Goal: Information Seeking & Learning: Learn about a topic

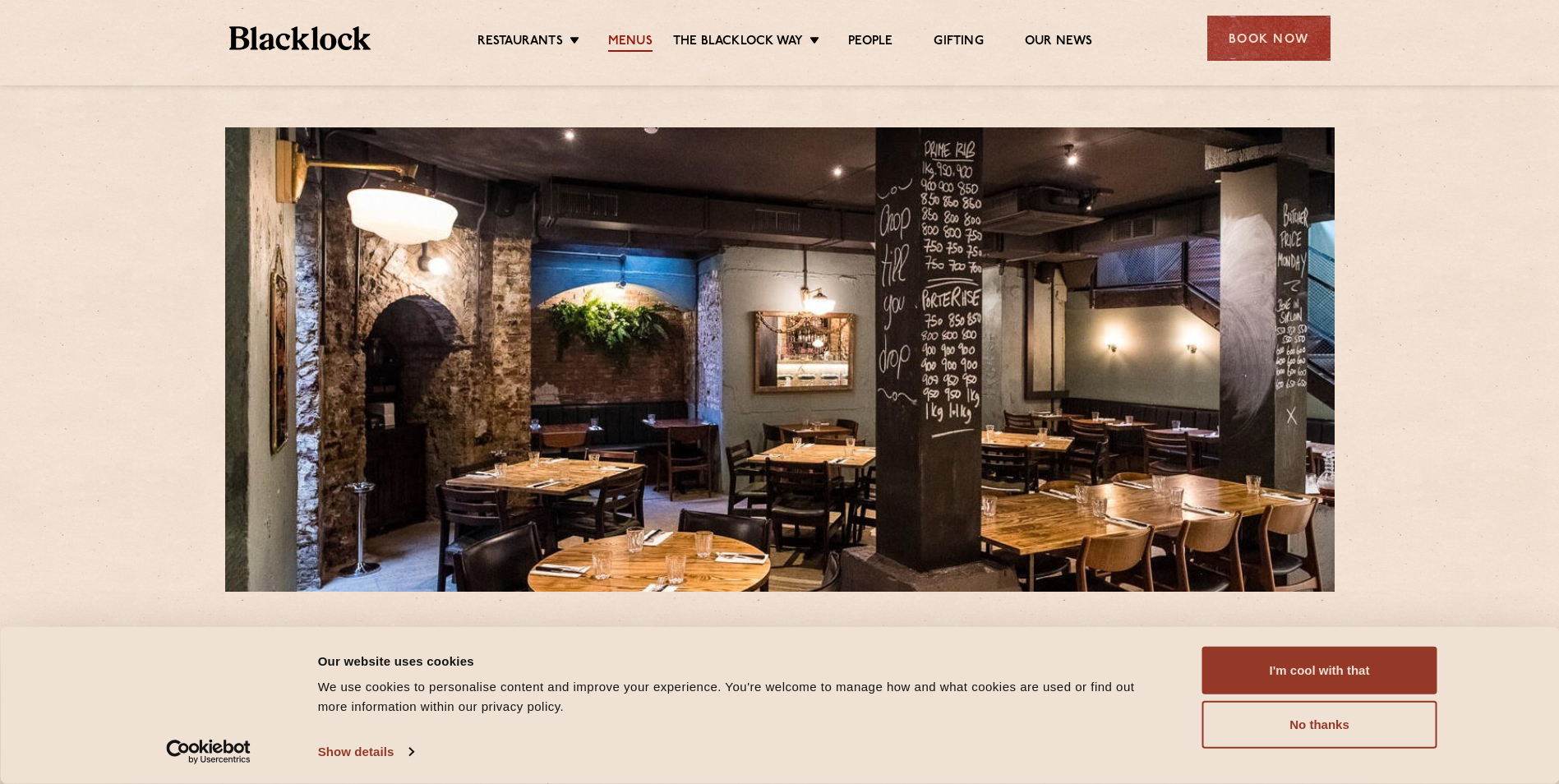
click at [632, 43] on link "Menus" at bounding box center [630, 42] width 44 height 18
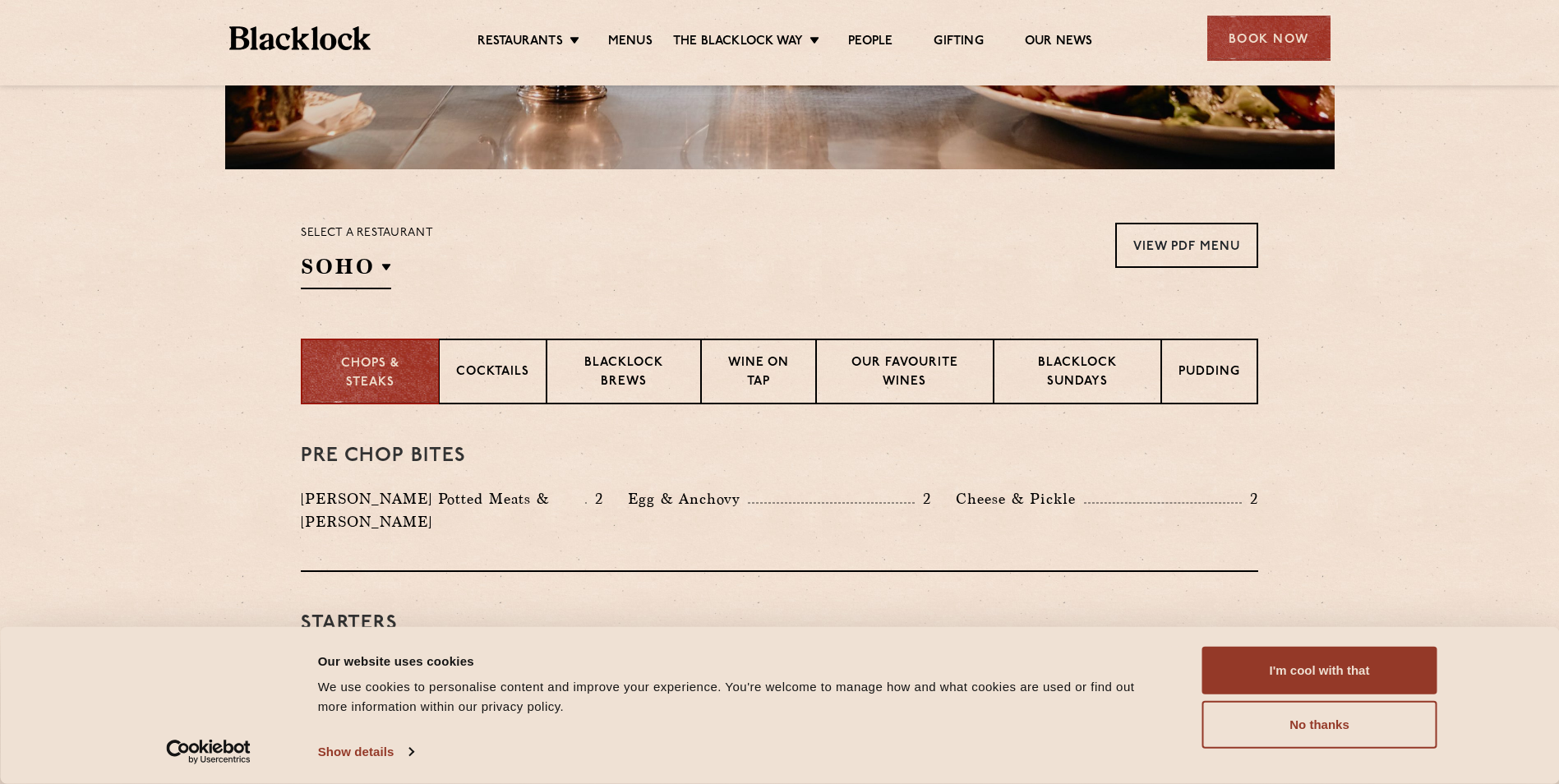
scroll to position [575, 0]
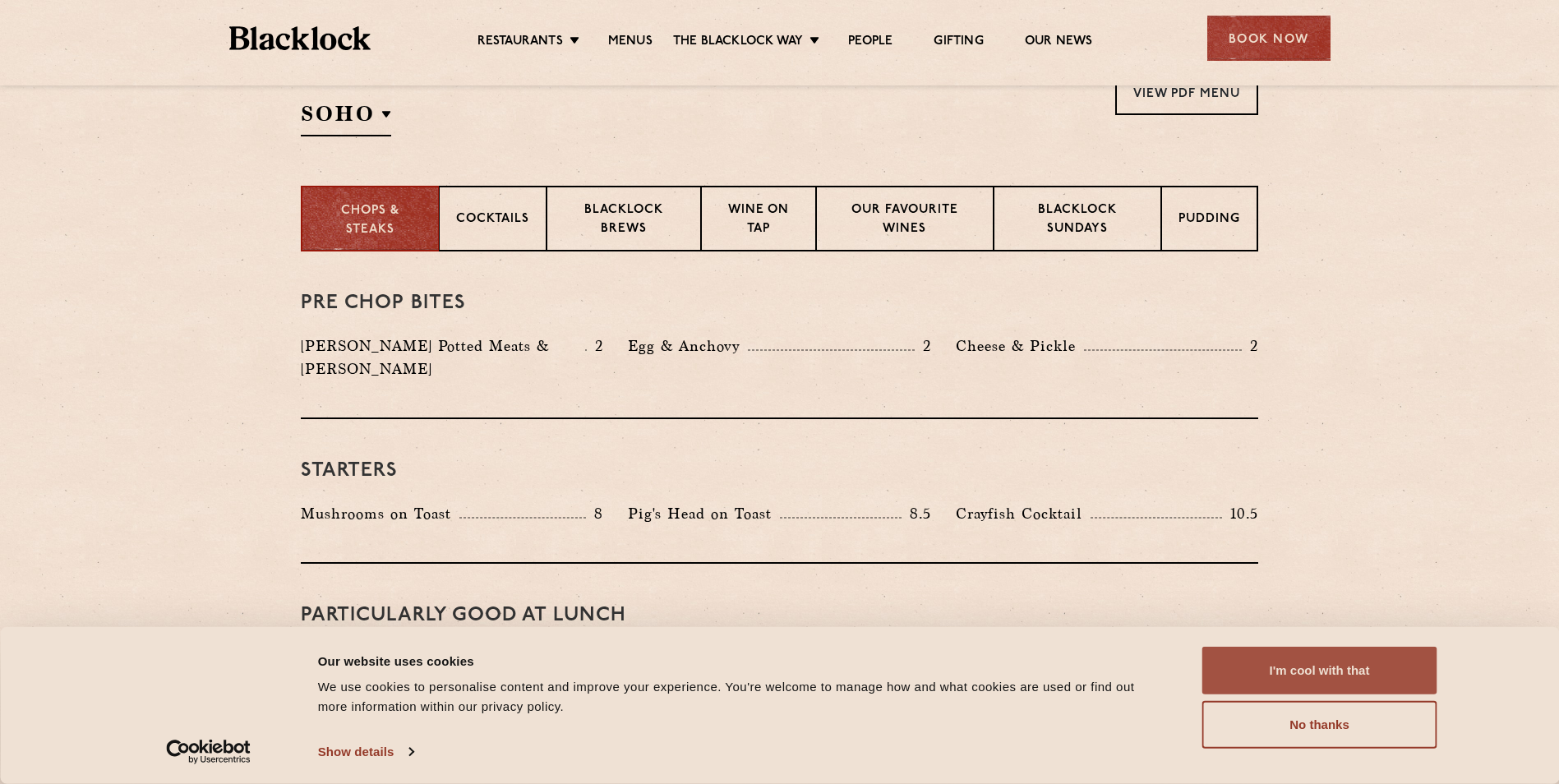
click at [1336, 664] on button "I'm cool with that" at bounding box center [1320, 670] width 235 height 48
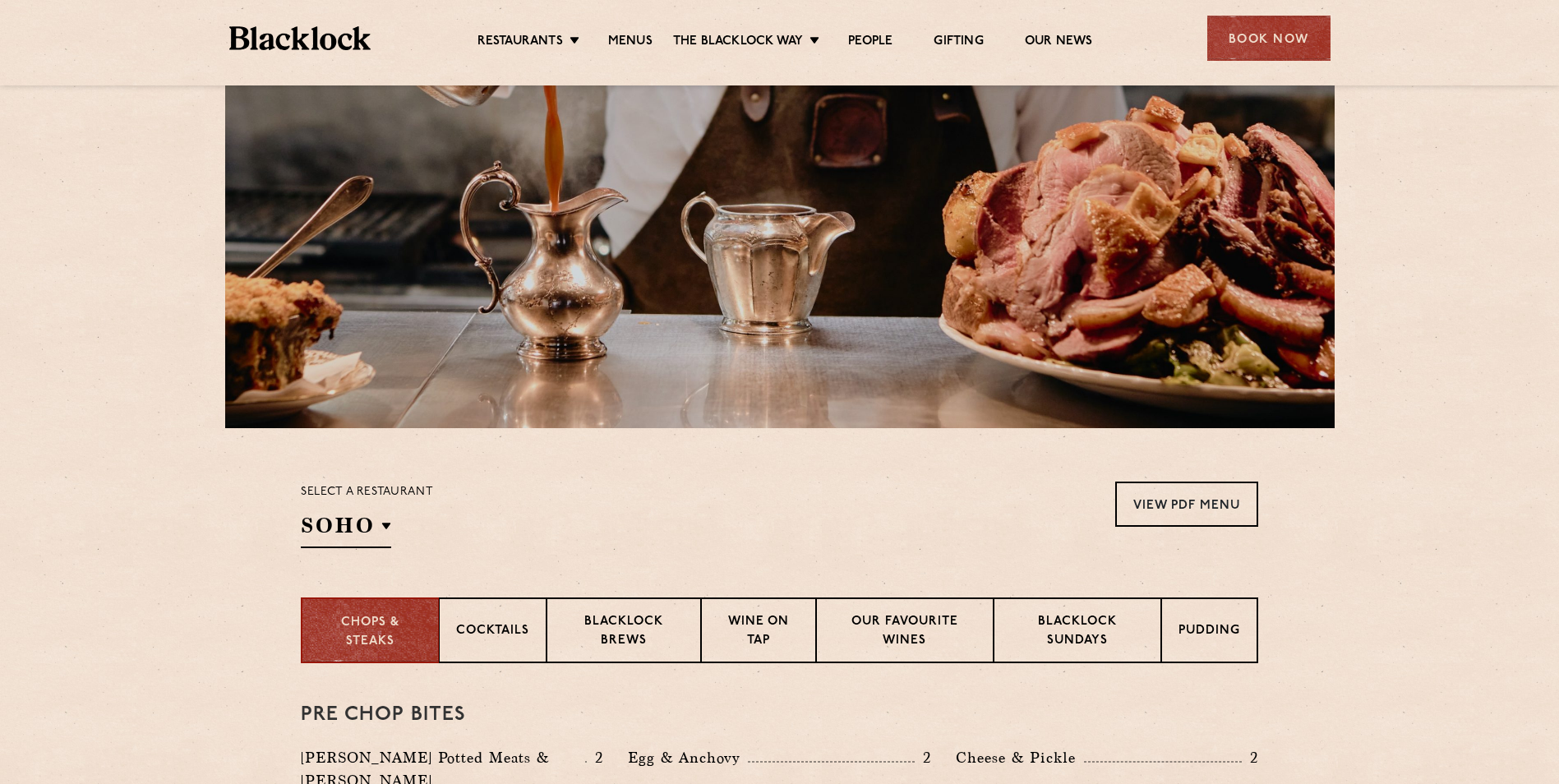
scroll to position [165, 0]
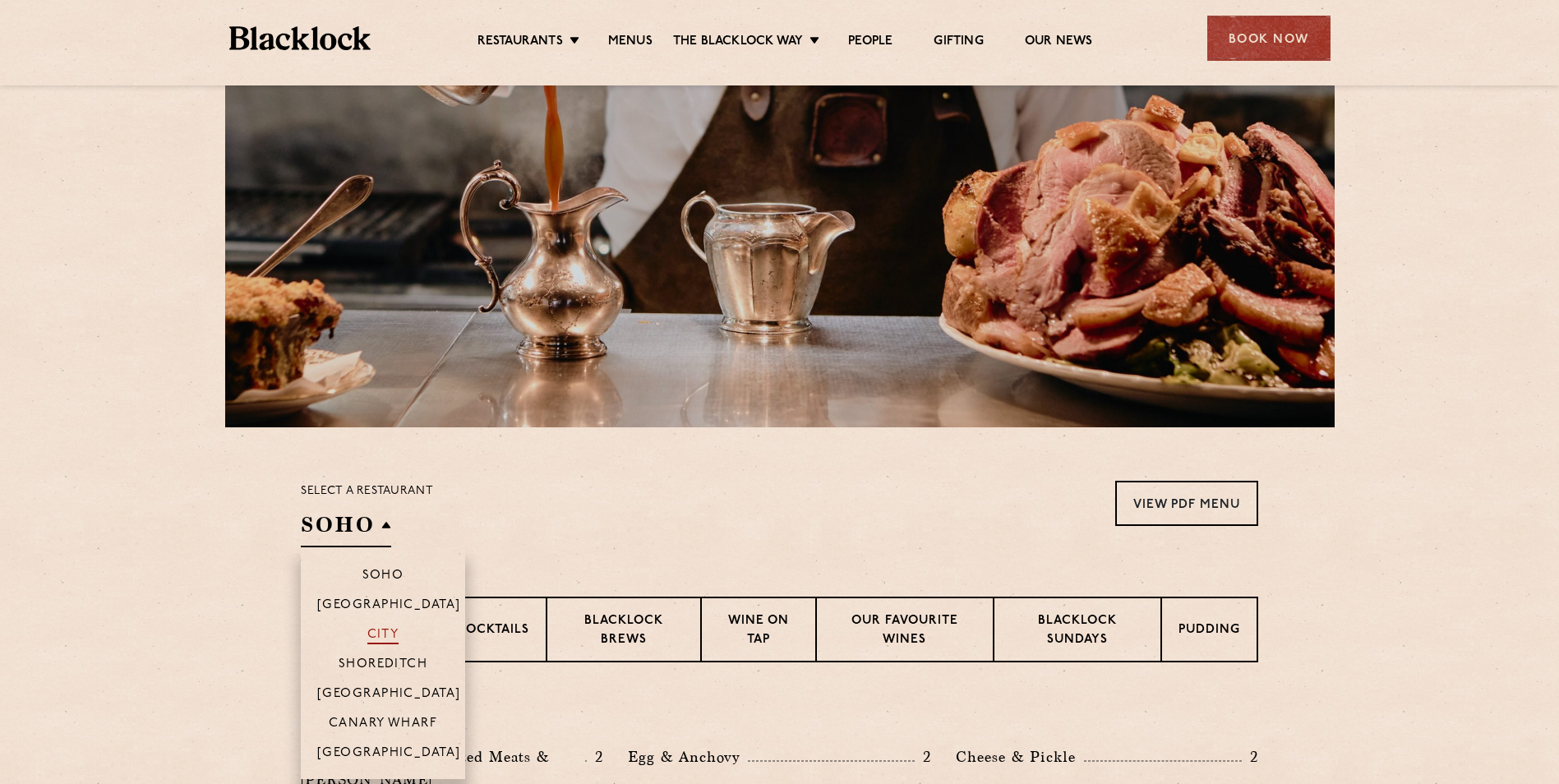
click at [395, 628] on p "City" at bounding box center [383, 636] width 32 height 16
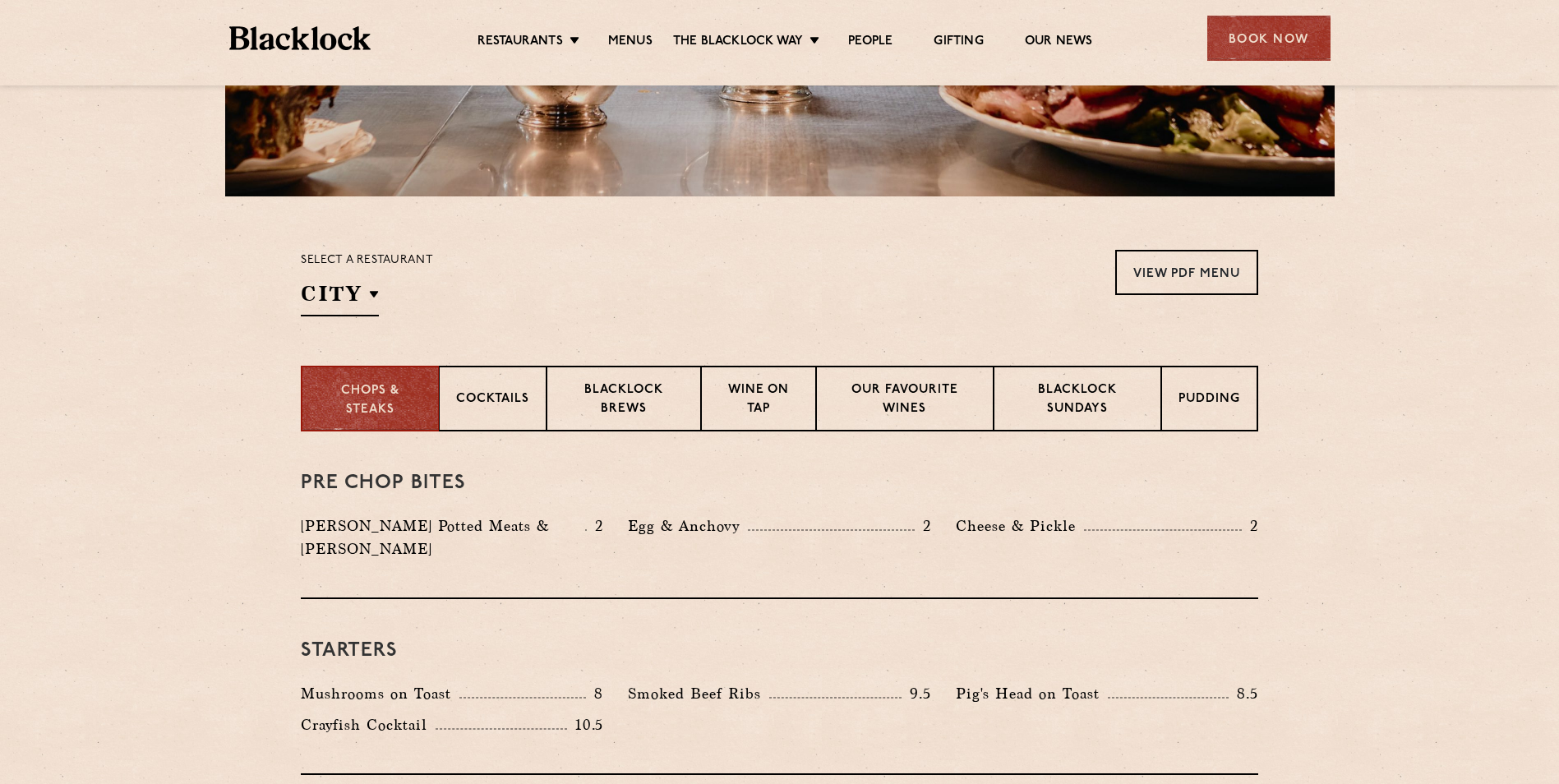
scroll to position [411, 0]
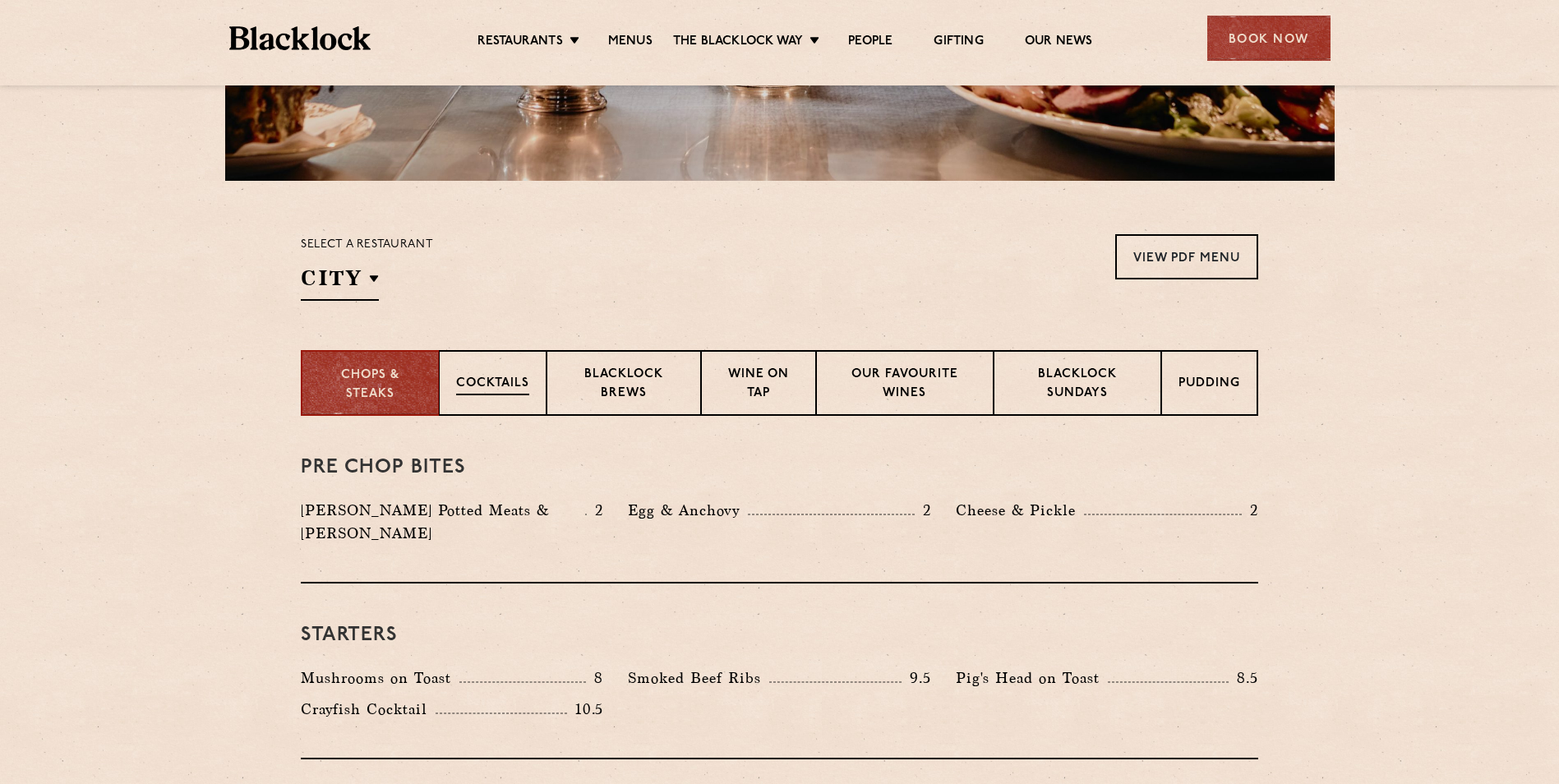
click at [504, 376] on p "Cocktails" at bounding box center [492, 385] width 73 height 21
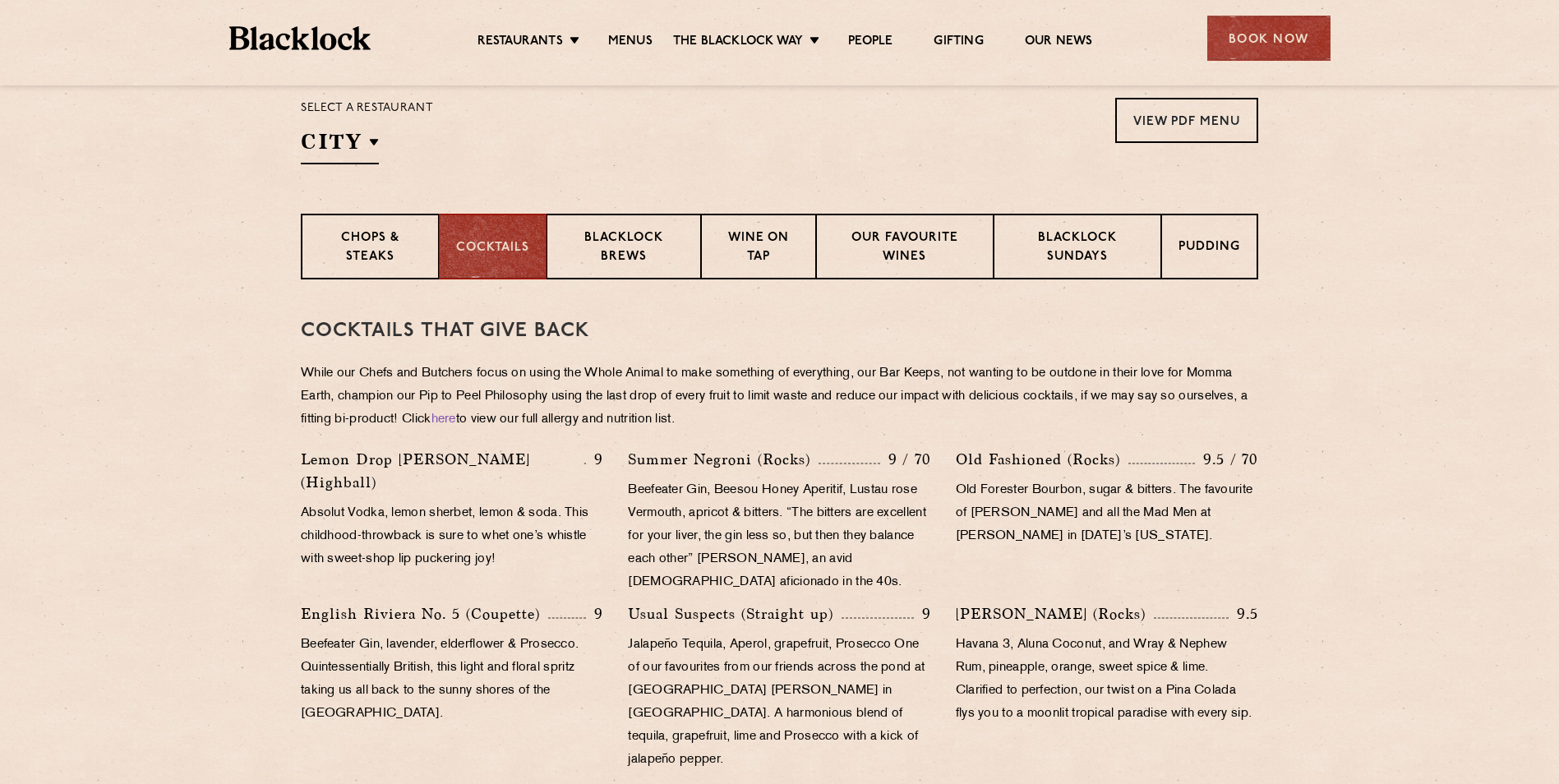
scroll to position [493, 0]
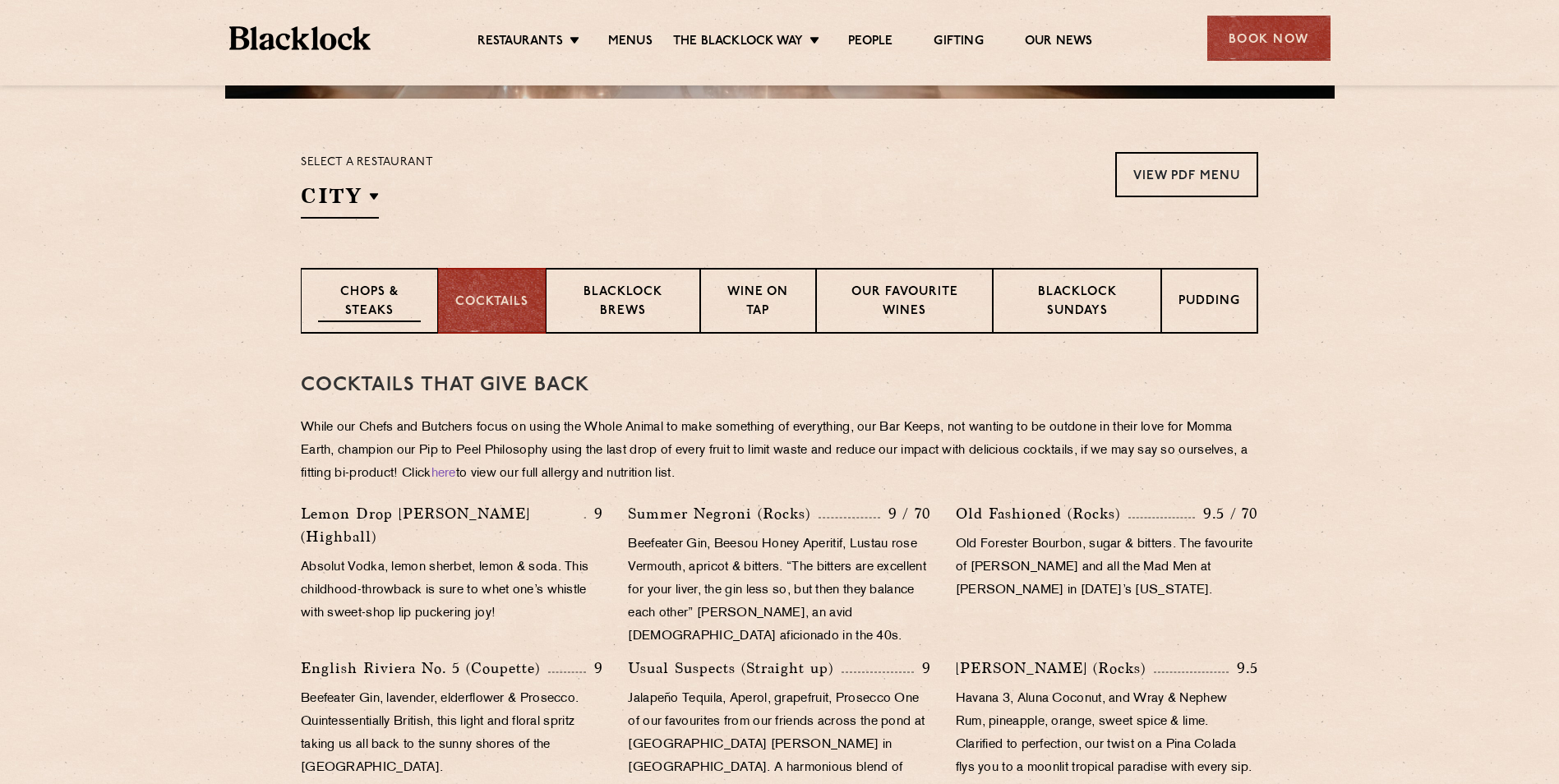
click at [325, 306] on p "Chops & Steaks" at bounding box center [370, 302] width 103 height 39
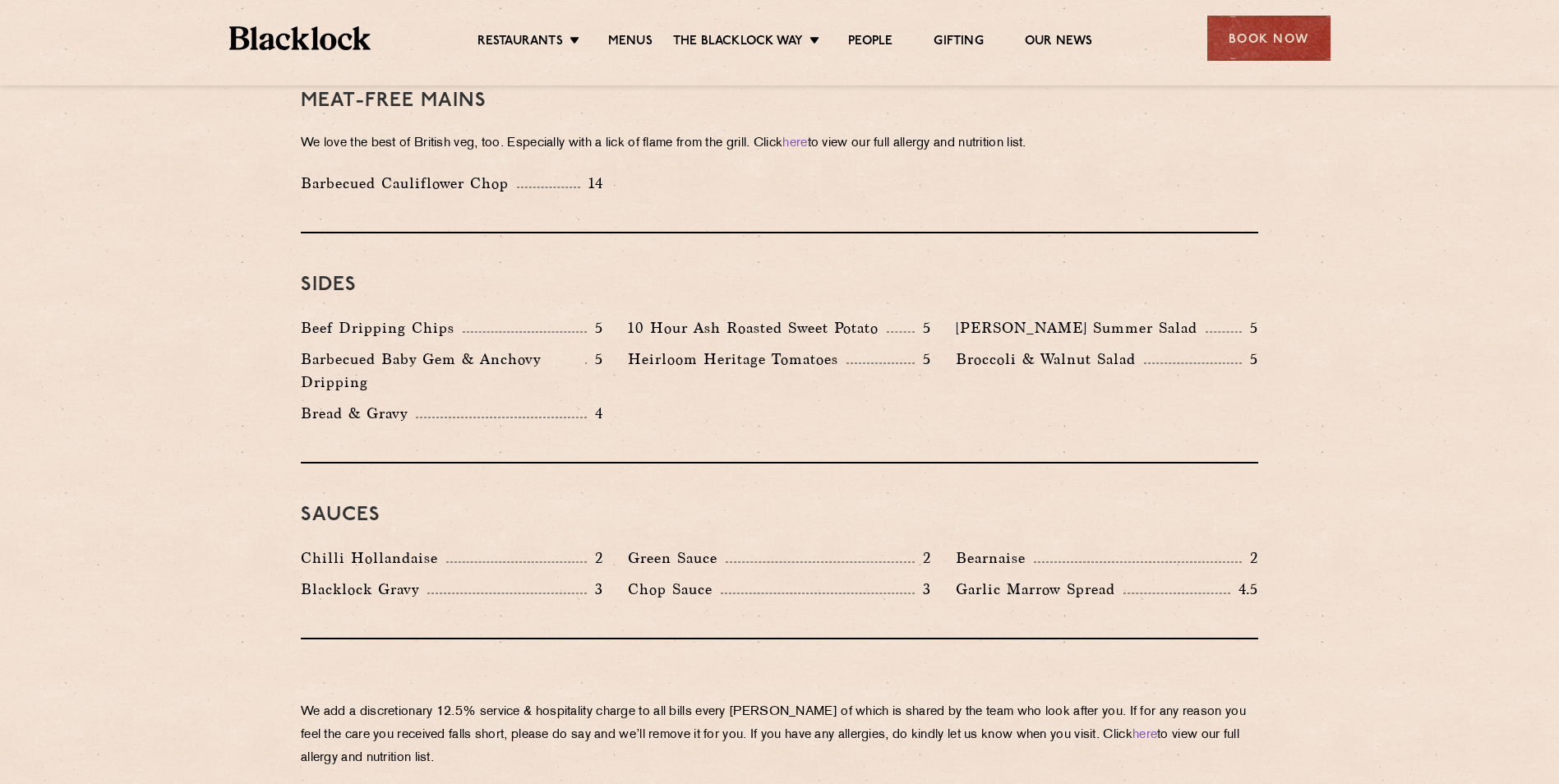
scroll to position [2546, 0]
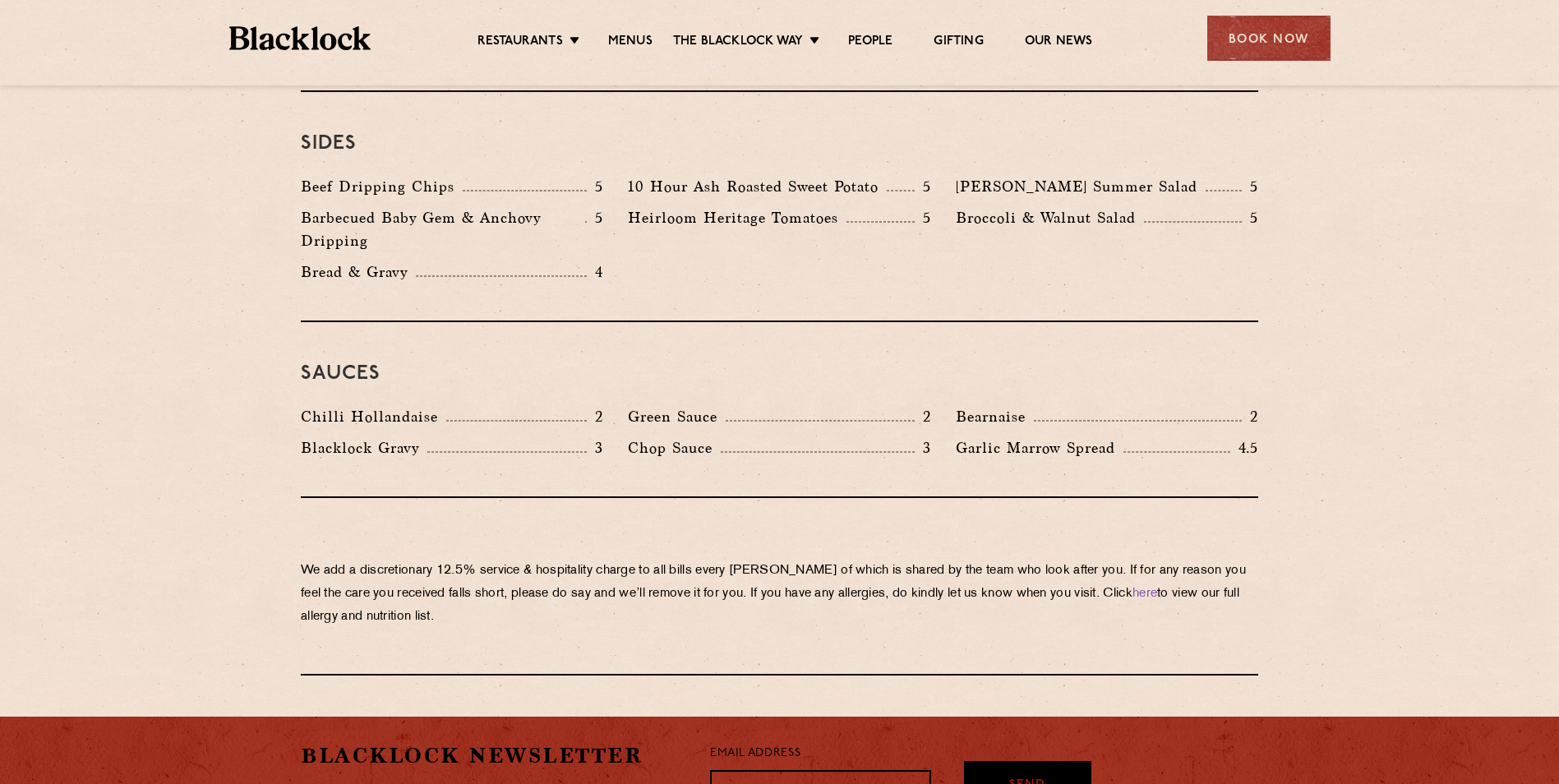
click at [1142, 322] on div "Sauces Chilli Hollandaise 2 [GEOGRAPHIC_DATA] 2 Bearnaise 2 [PERSON_NAME] Gravy…" at bounding box center [779, 410] width 957 height 176
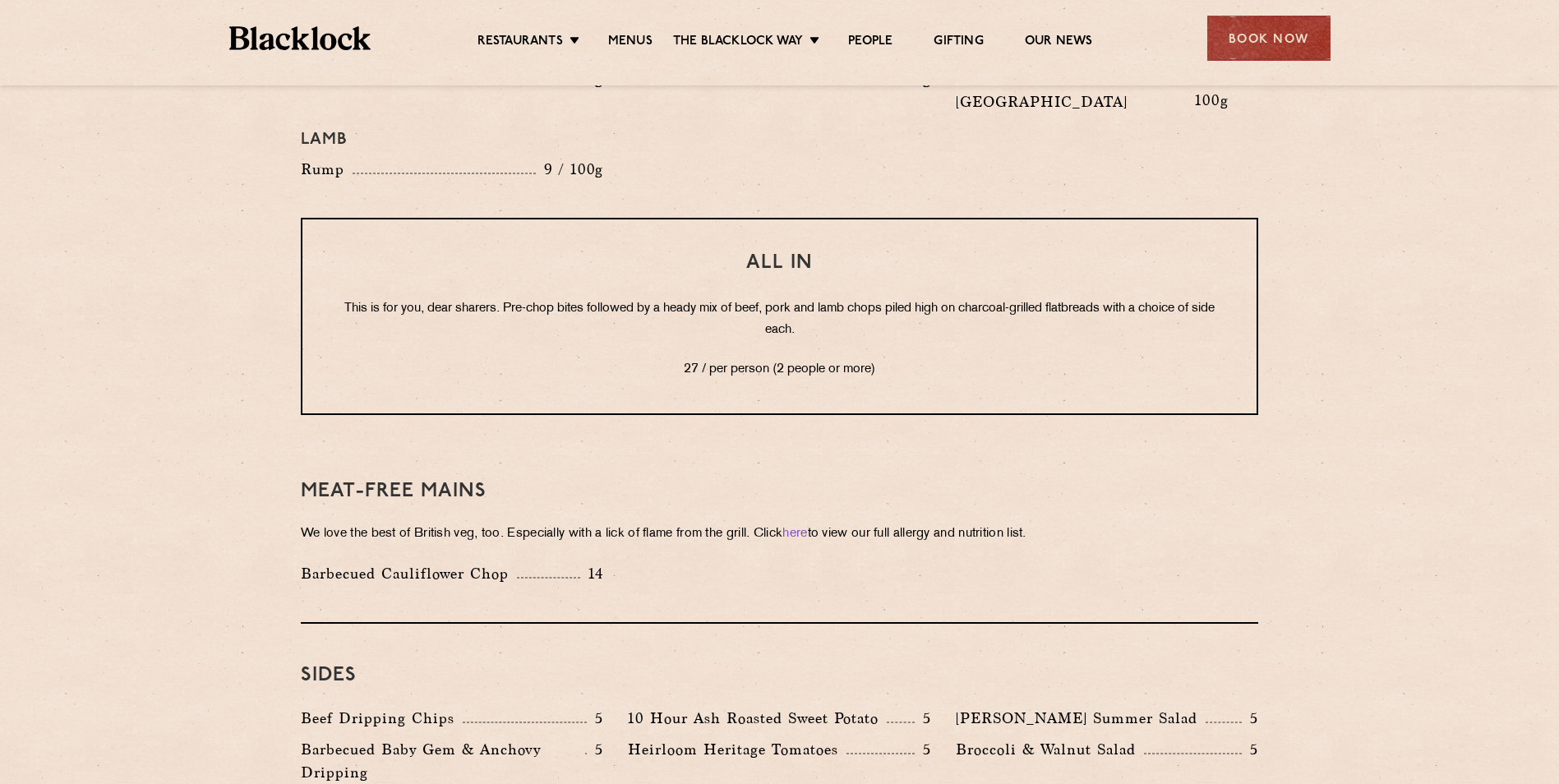
scroll to position [2054, 0]
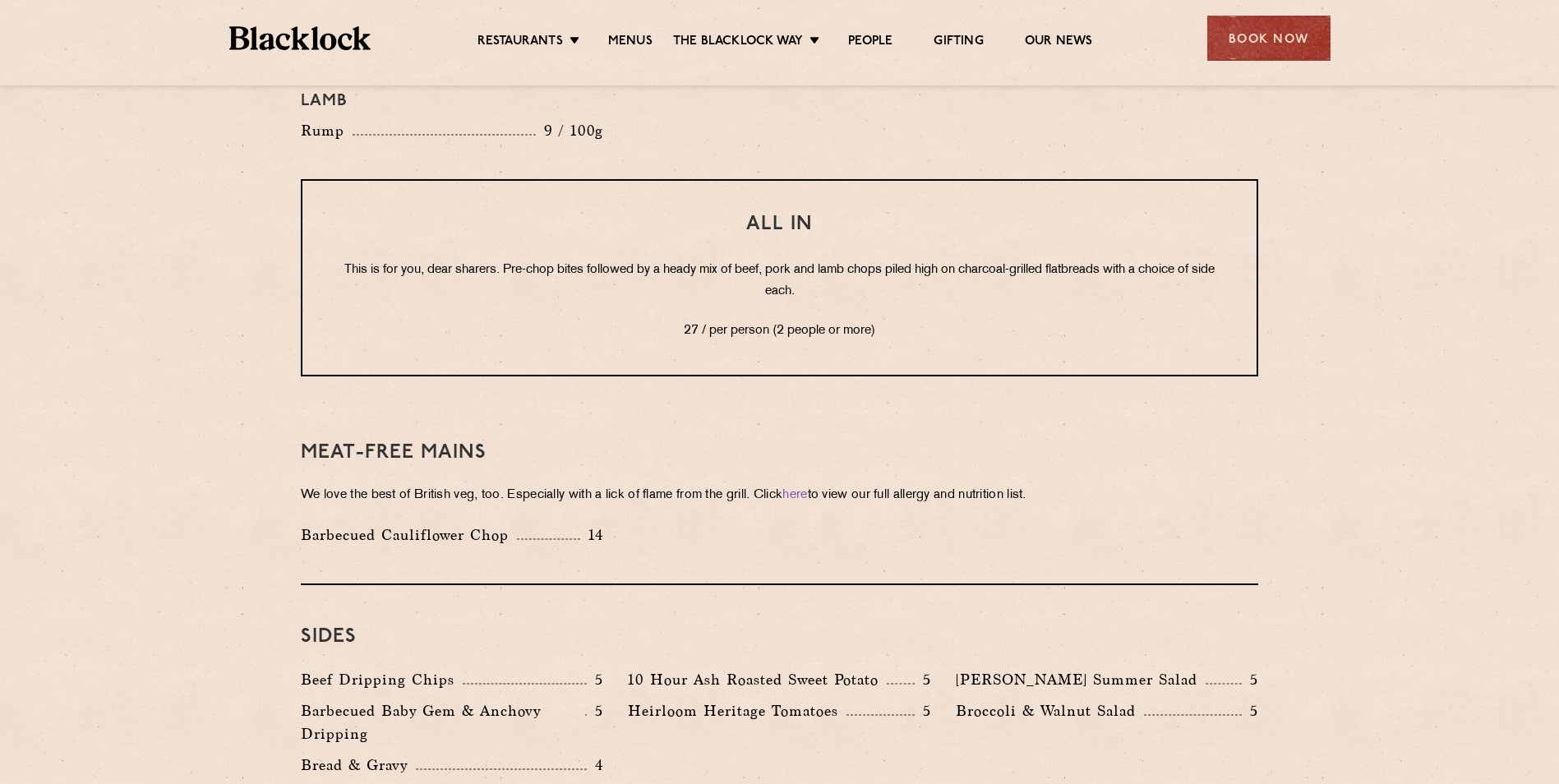
click at [323, 699] on p "Barbecued Baby Gem & Anchovy Dripping" at bounding box center [443, 721] width 284 height 46
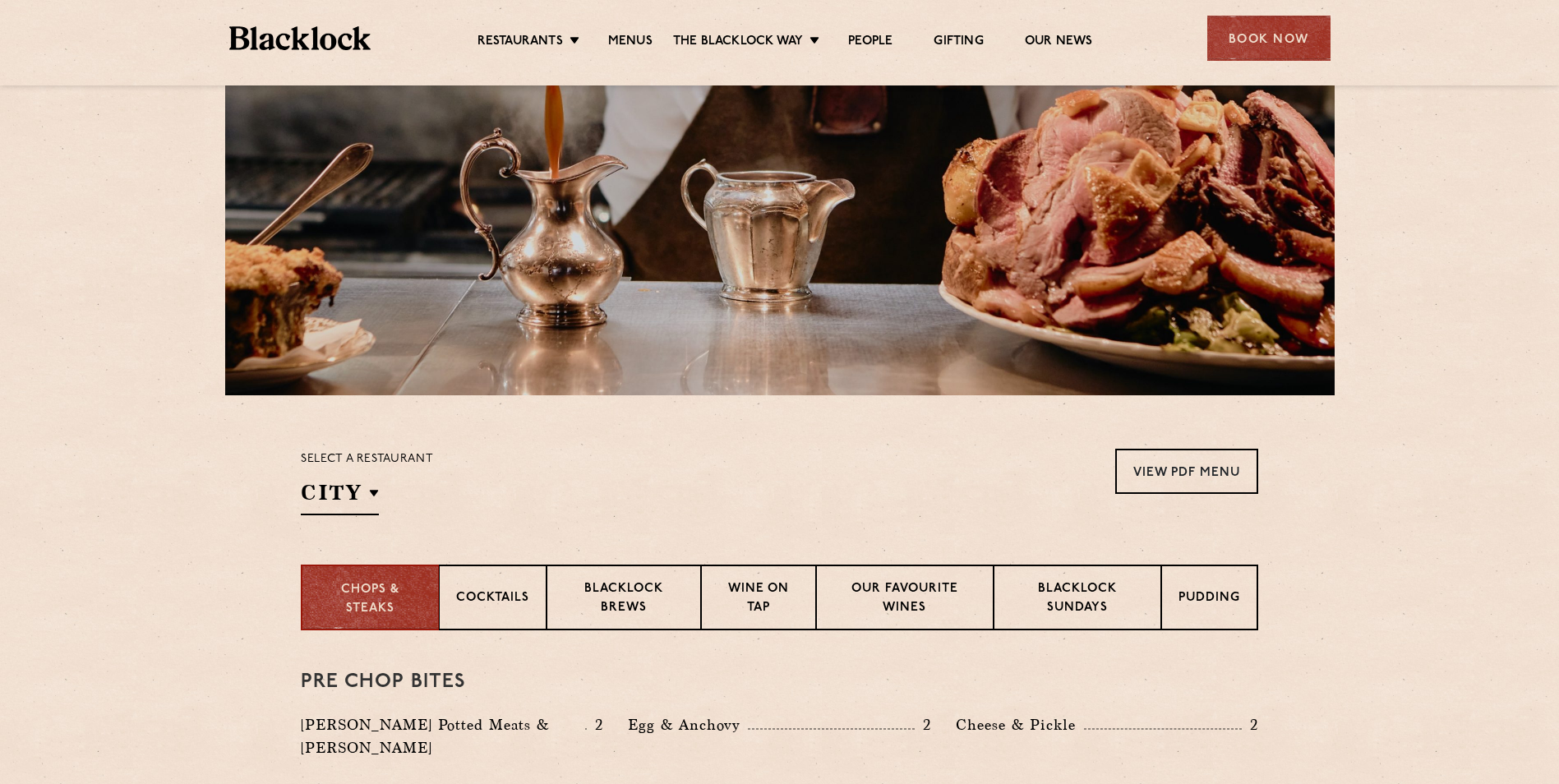
scroll to position [411, 0]
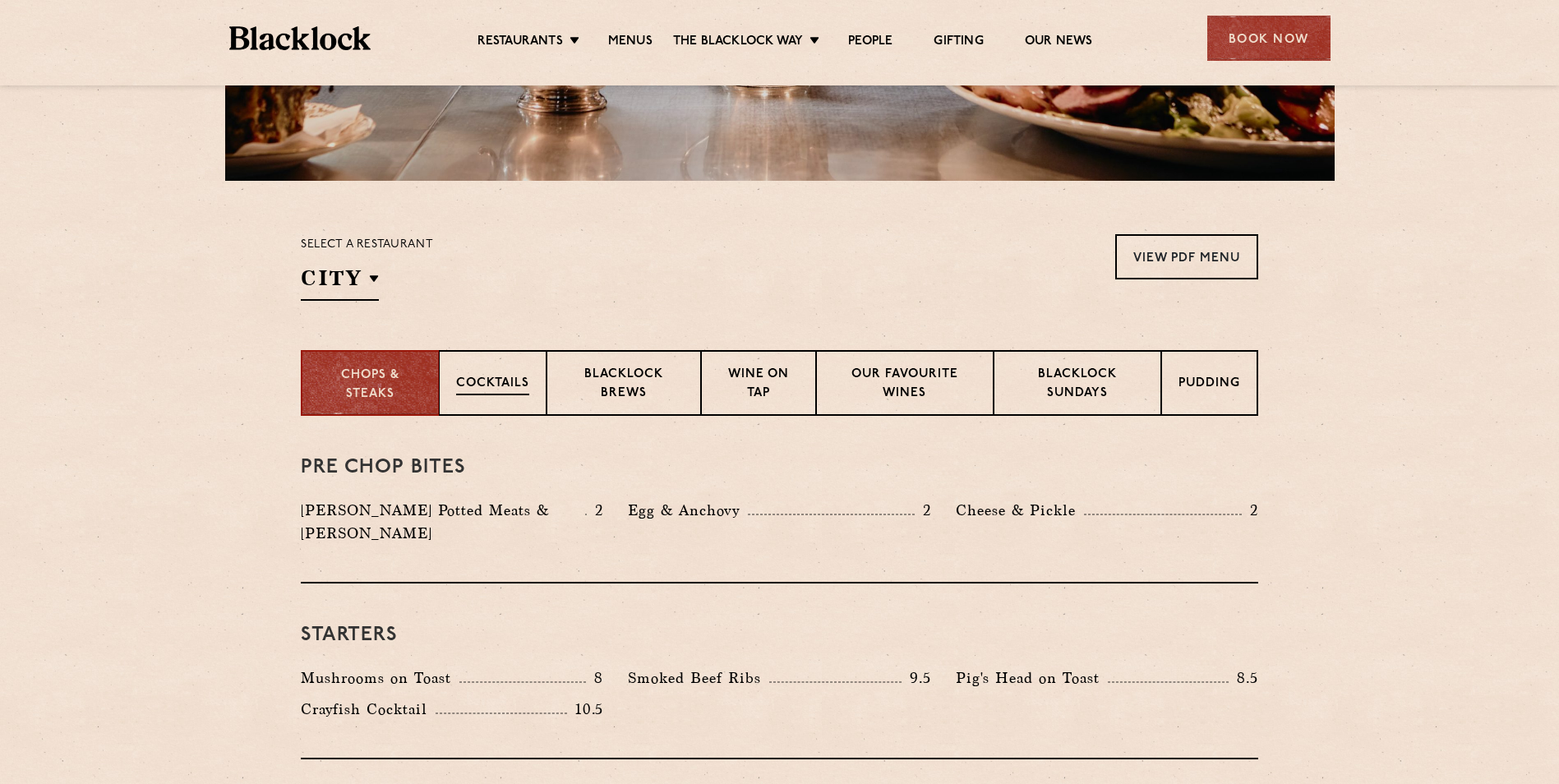
click at [513, 385] on p "Cocktails" at bounding box center [492, 385] width 73 height 21
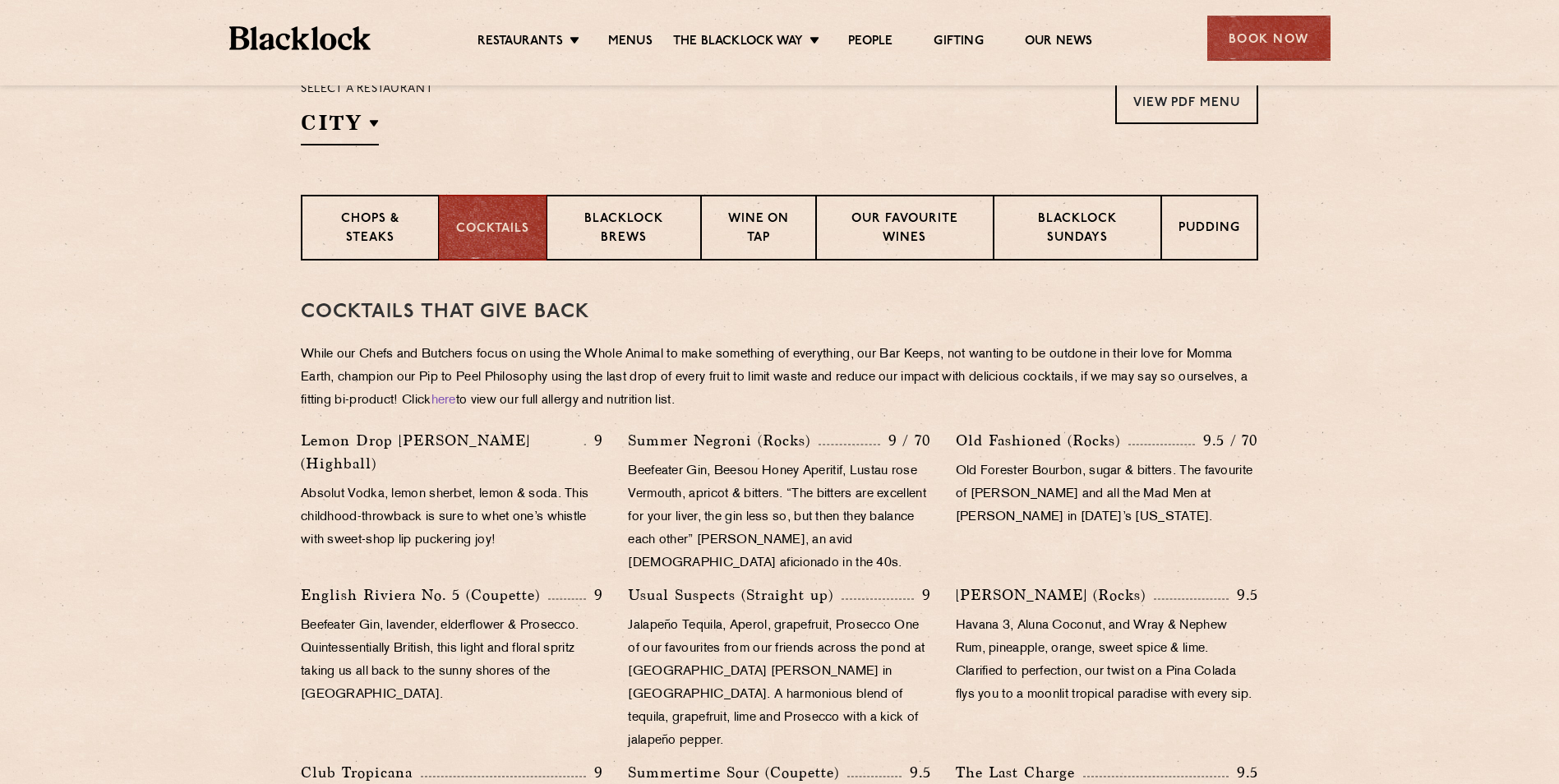
scroll to position [539, 0]
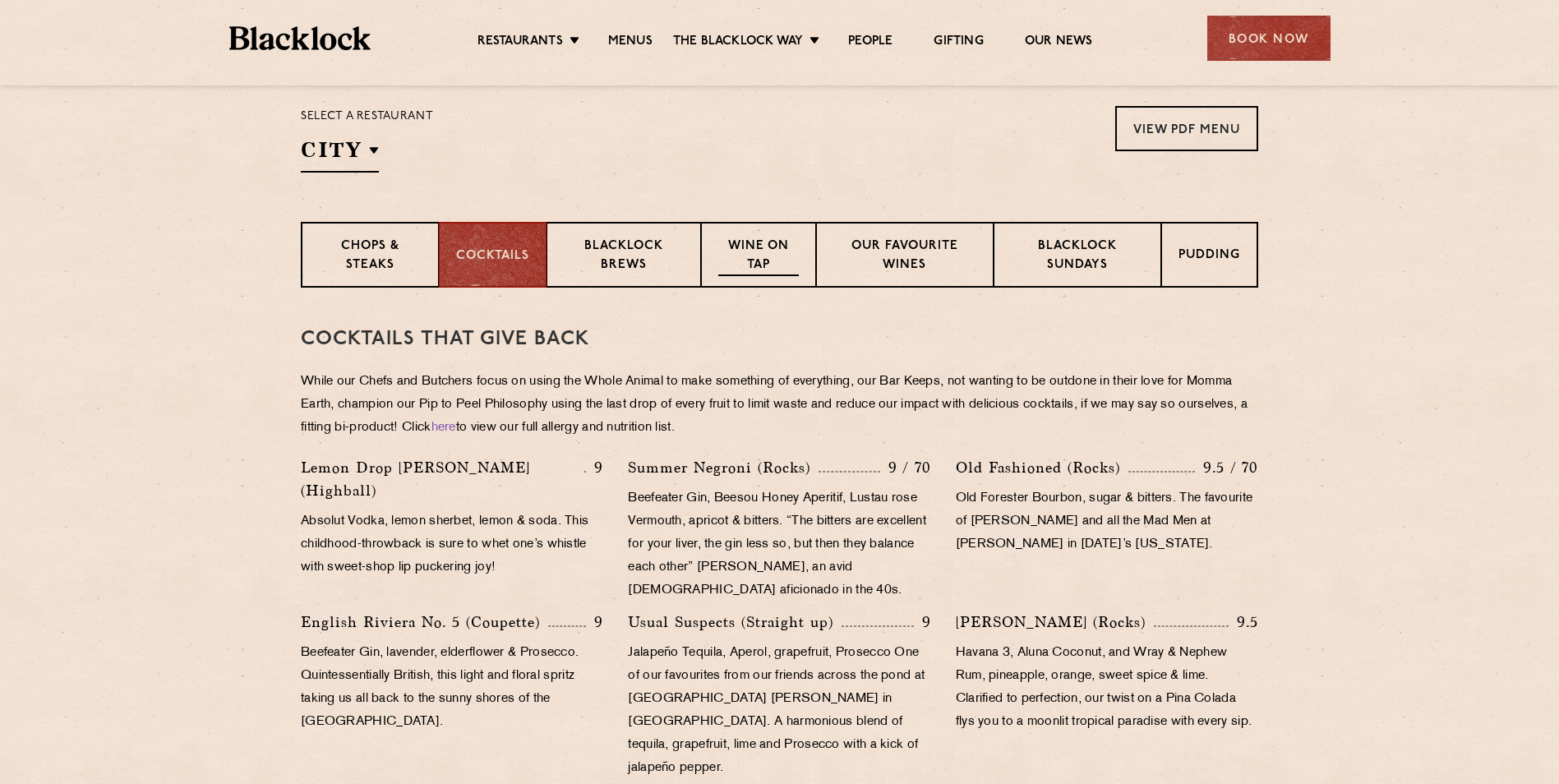
click at [766, 255] on p "Wine on Tap" at bounding box center [758, 256] width 81 height 39
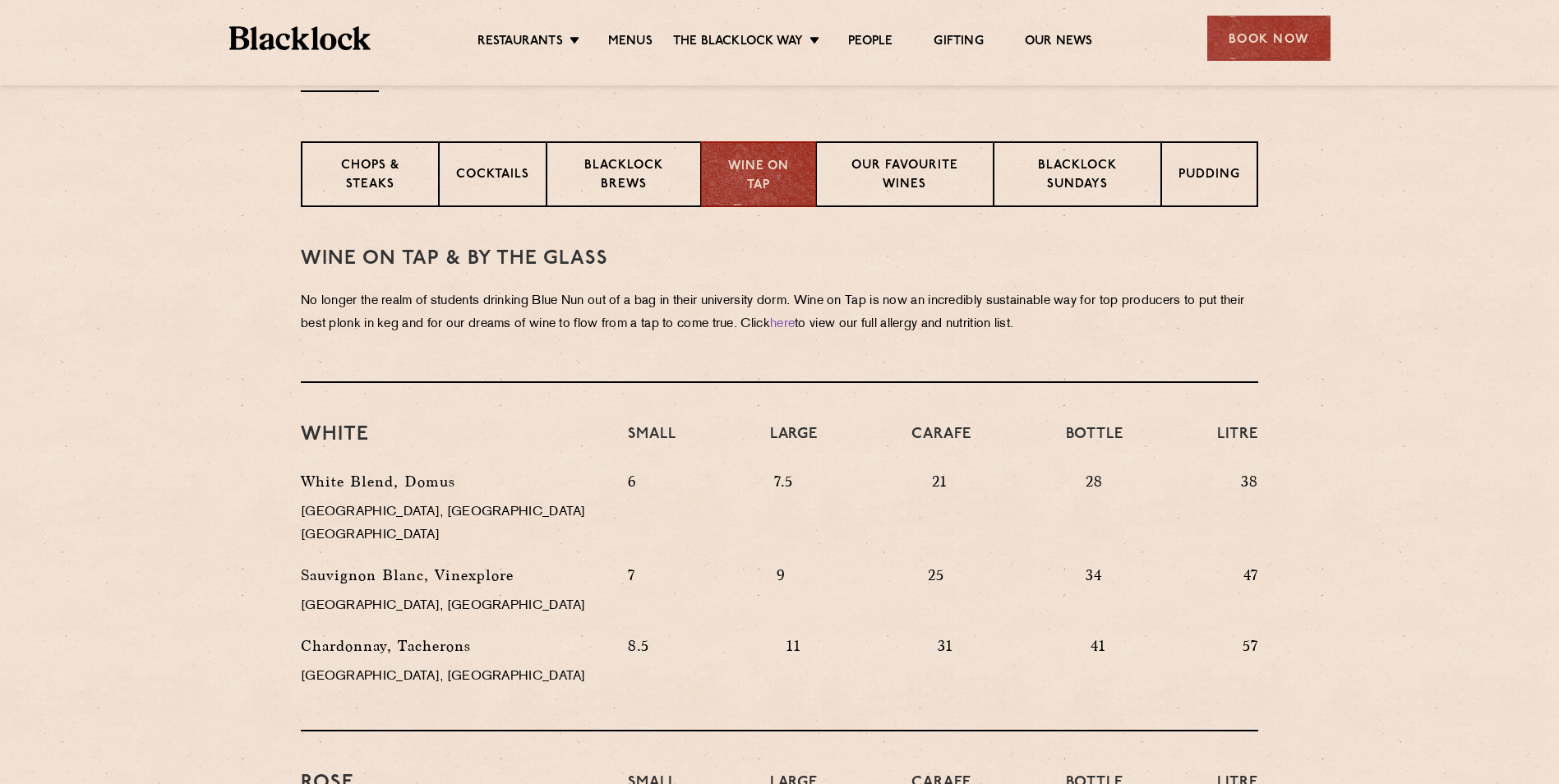
scroll to position [621, 0]
click at [908, 152] on div "Our favourite wines" at bounding box center [904, 172] width 176 height 66
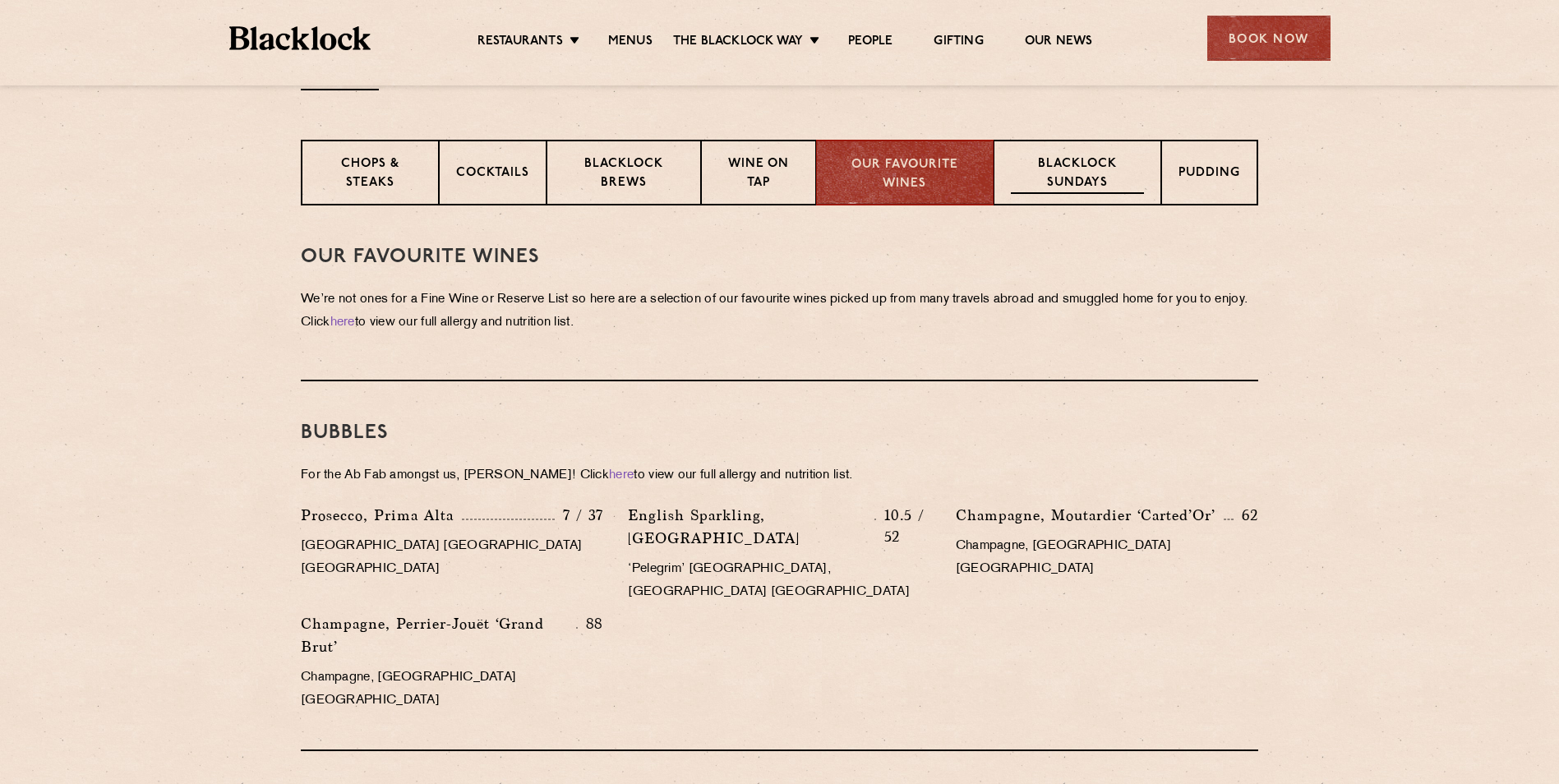
click at [1067, 178] on p "Blacklock Sundays" at bounding box center [1078, 174] width 133 height 39
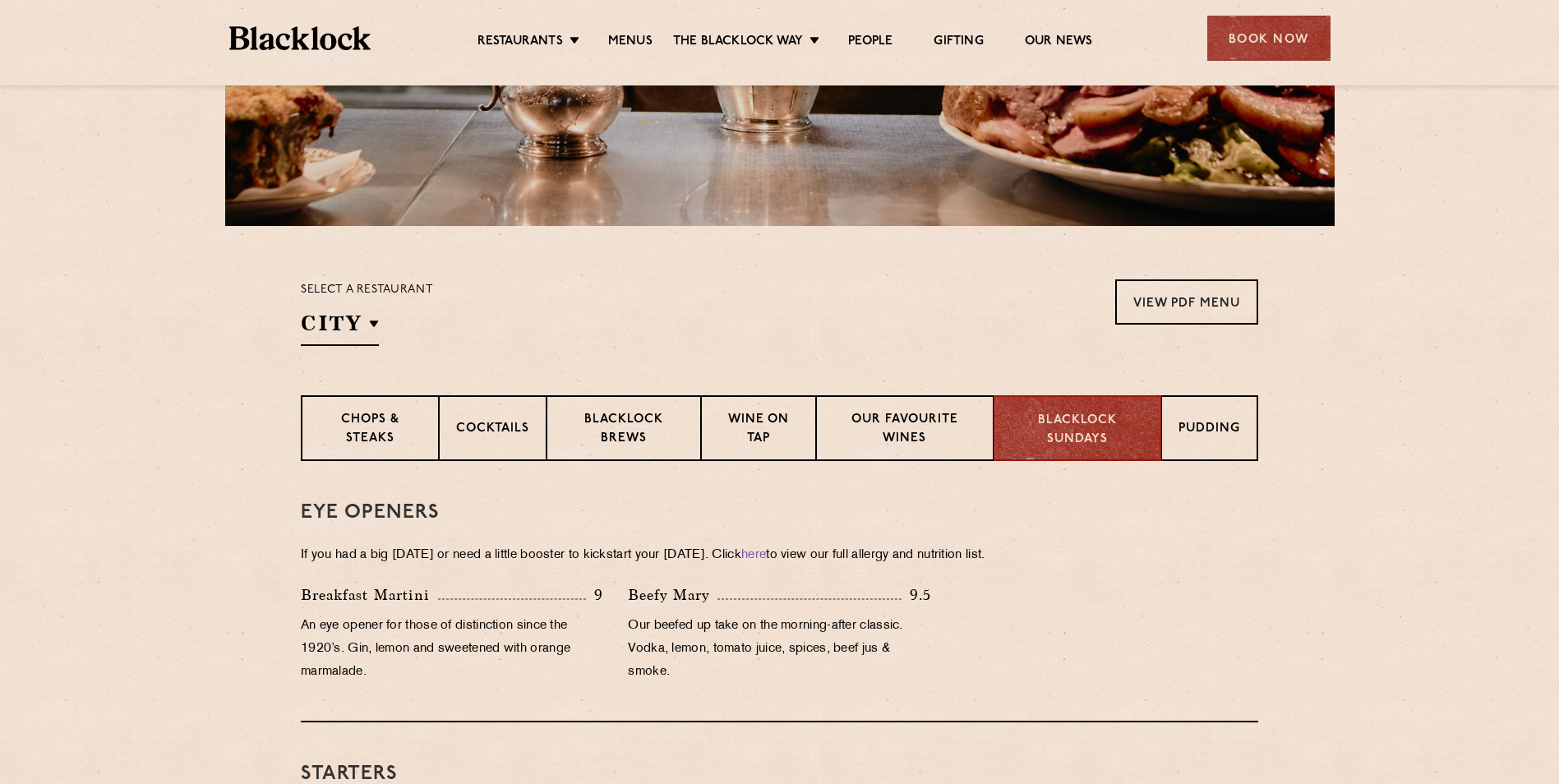
scroll to position [375, 0]
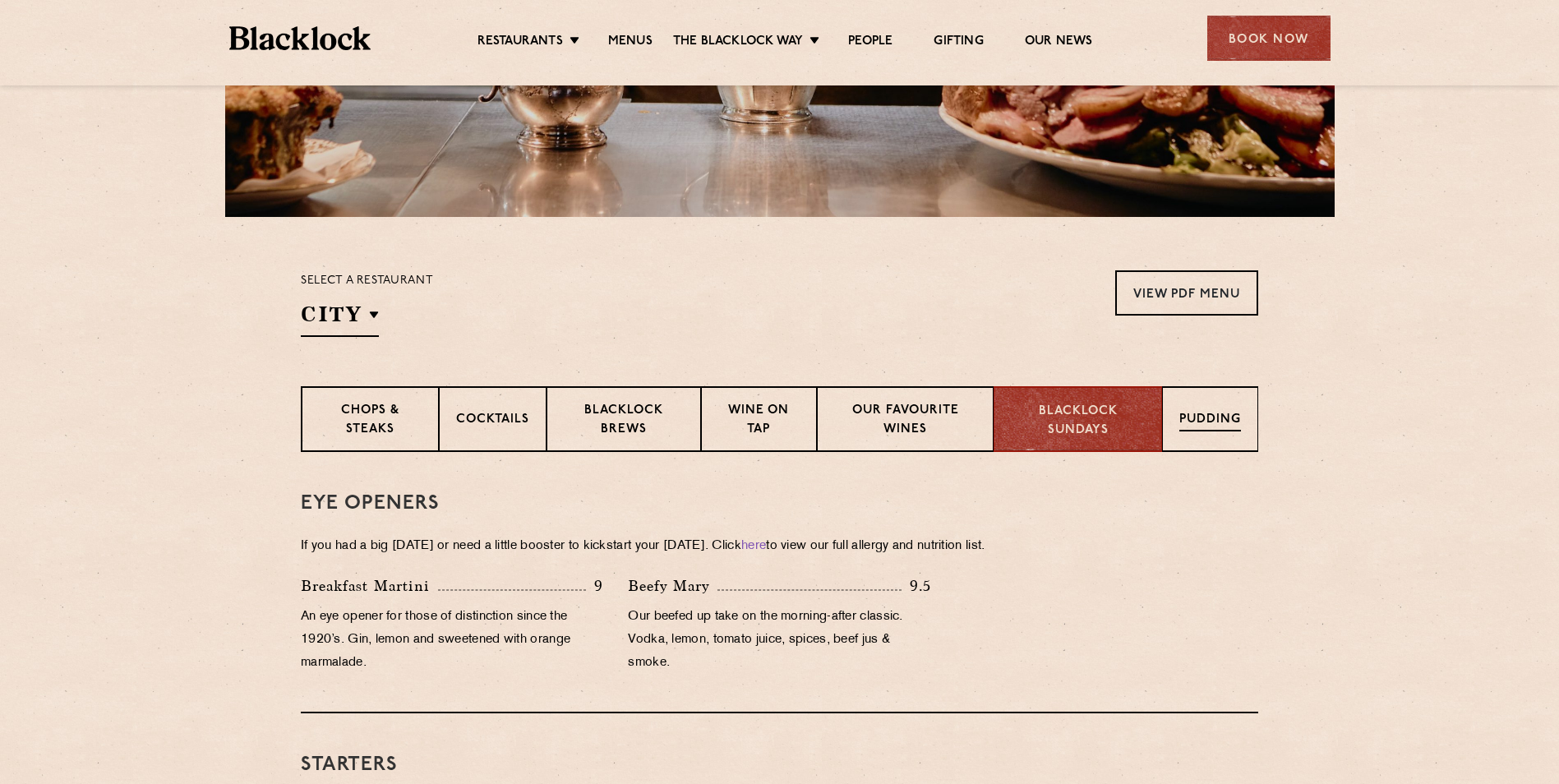
click at [1214, 422] on p "Pudding" at bounding box center [1210, 421] width 62 height 21
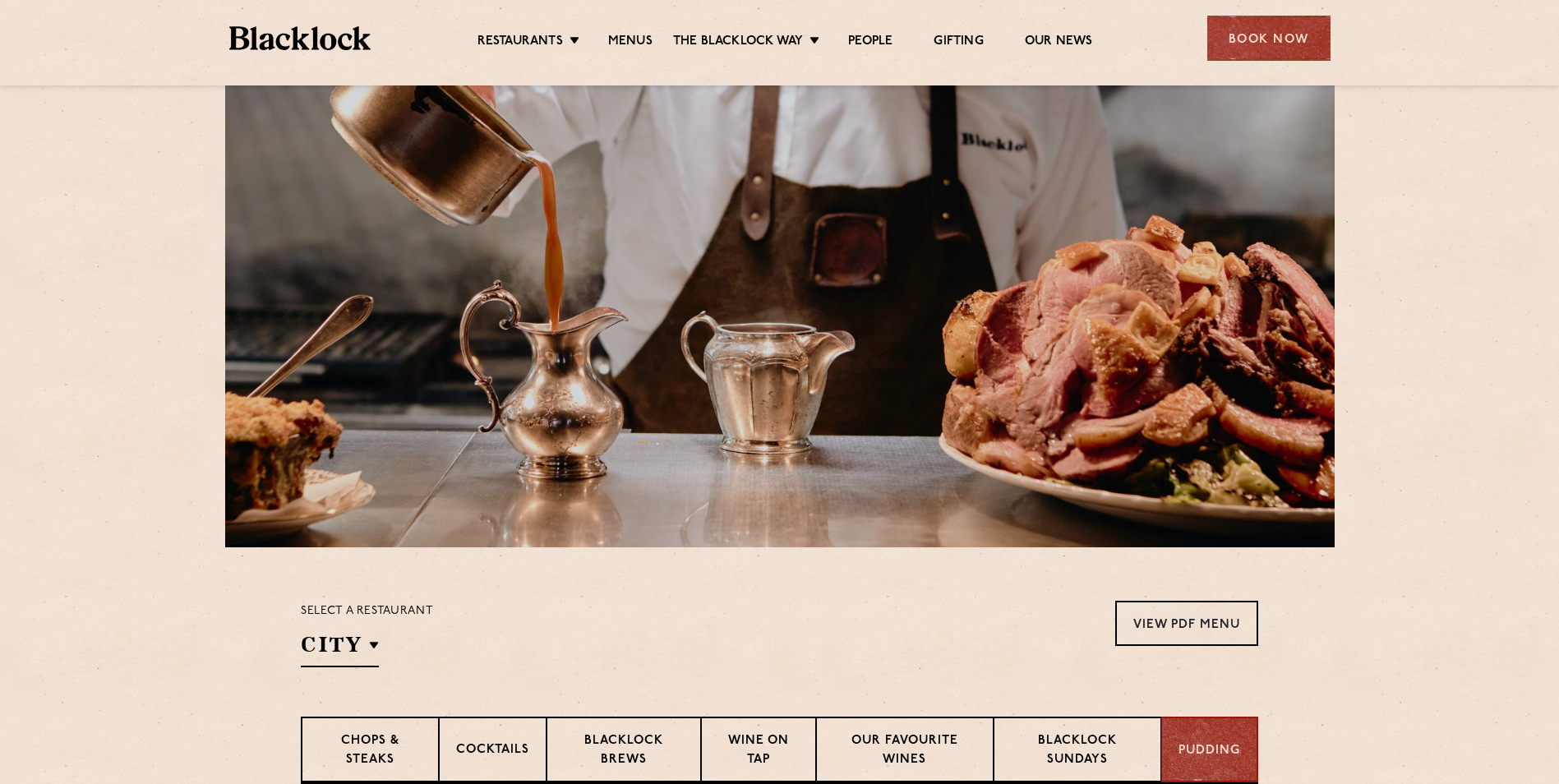
scroll to position [82, 0]
